Goal: Task Accomplishment & Management: Manage account settings

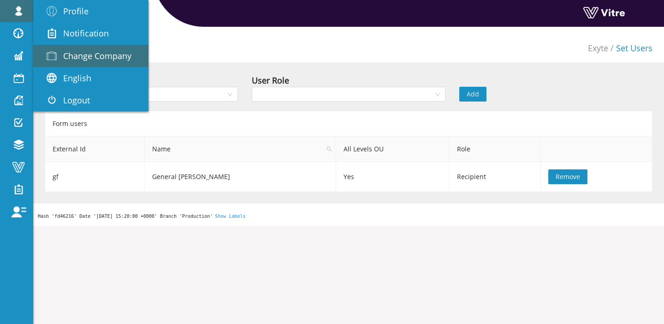
click at [73, 62] on link "Change Company" at bounding box center [90, 56] width 115 height 22
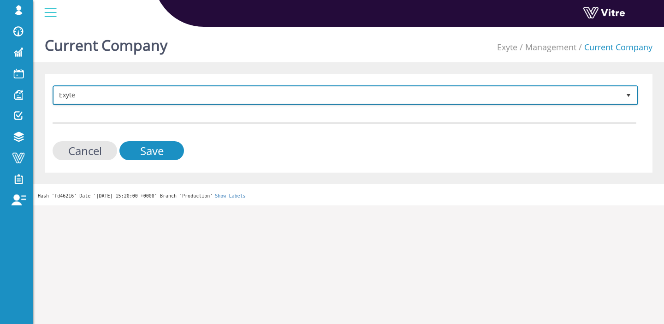
click at [83, 90] on span "Exyte" at bounding box center [337, 95] width 566 height 17
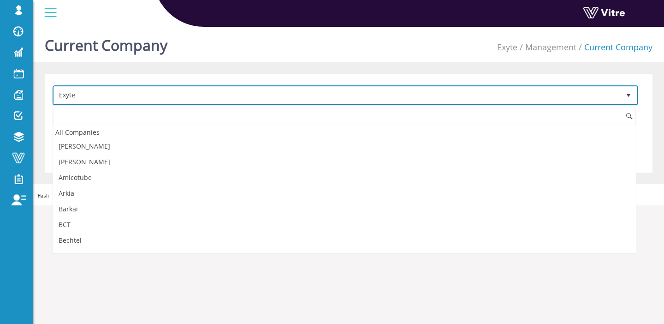
scroll to position [248, 0]
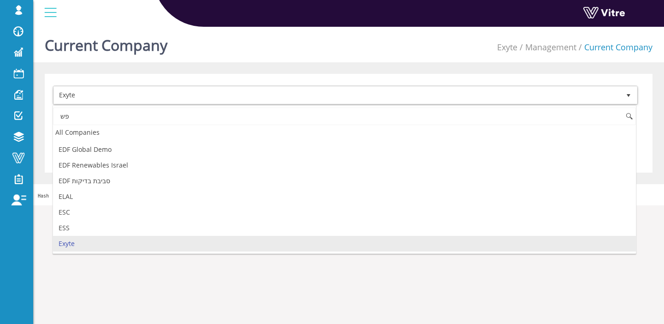
type input "פ"
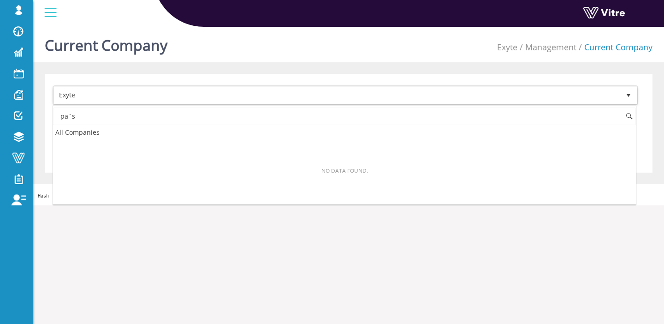
scroll to position [0, 0]
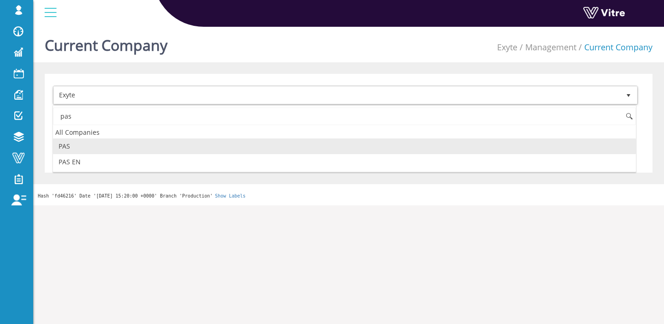
click at [158, 147] on li "PAS" at bounding box center [344, 146] width 583 height 16
type input "pas"
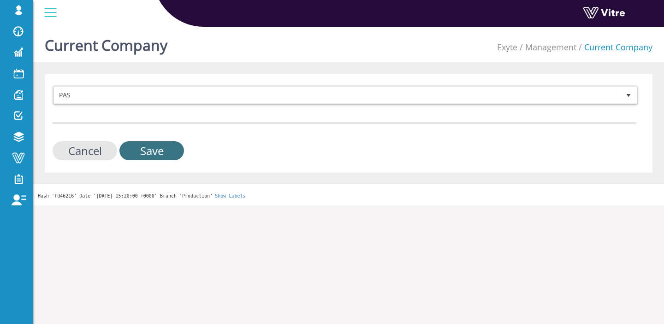
click at [158, 147] on input "Save" at bounding box center [151, 150] width 65 height 19
